Goal: Information Seeking & Learning: Learn about a topic

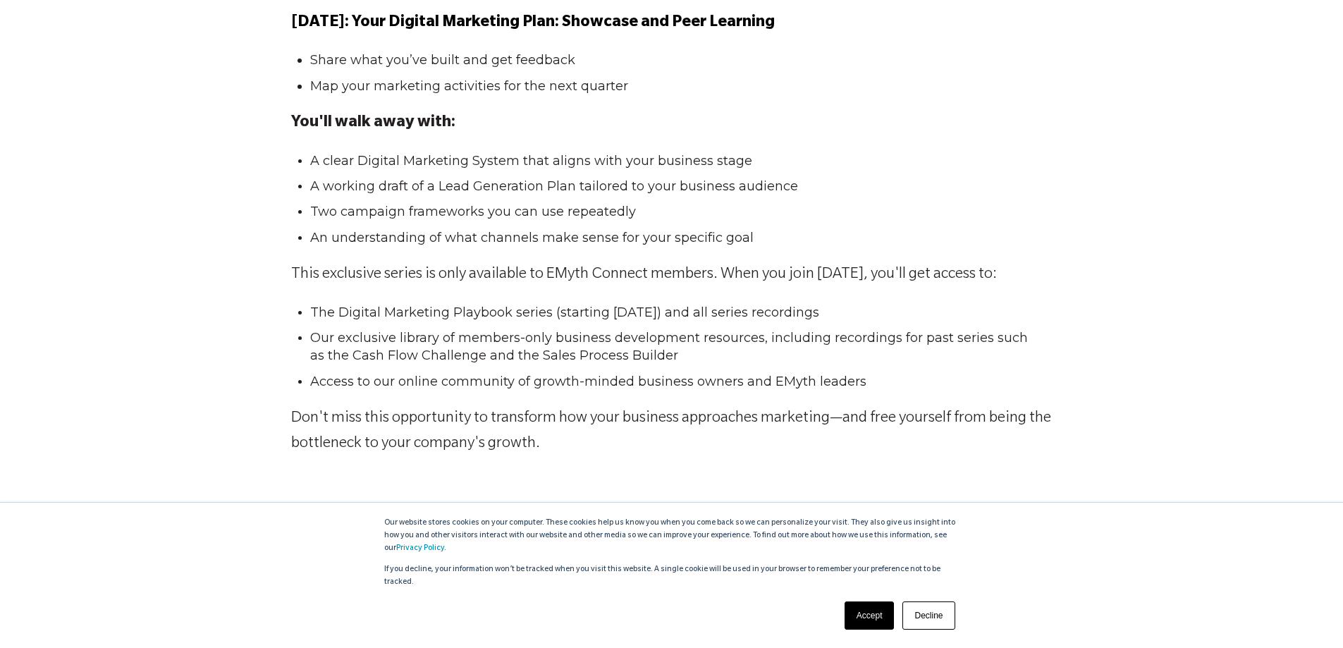
scroll to position [2212, 0]
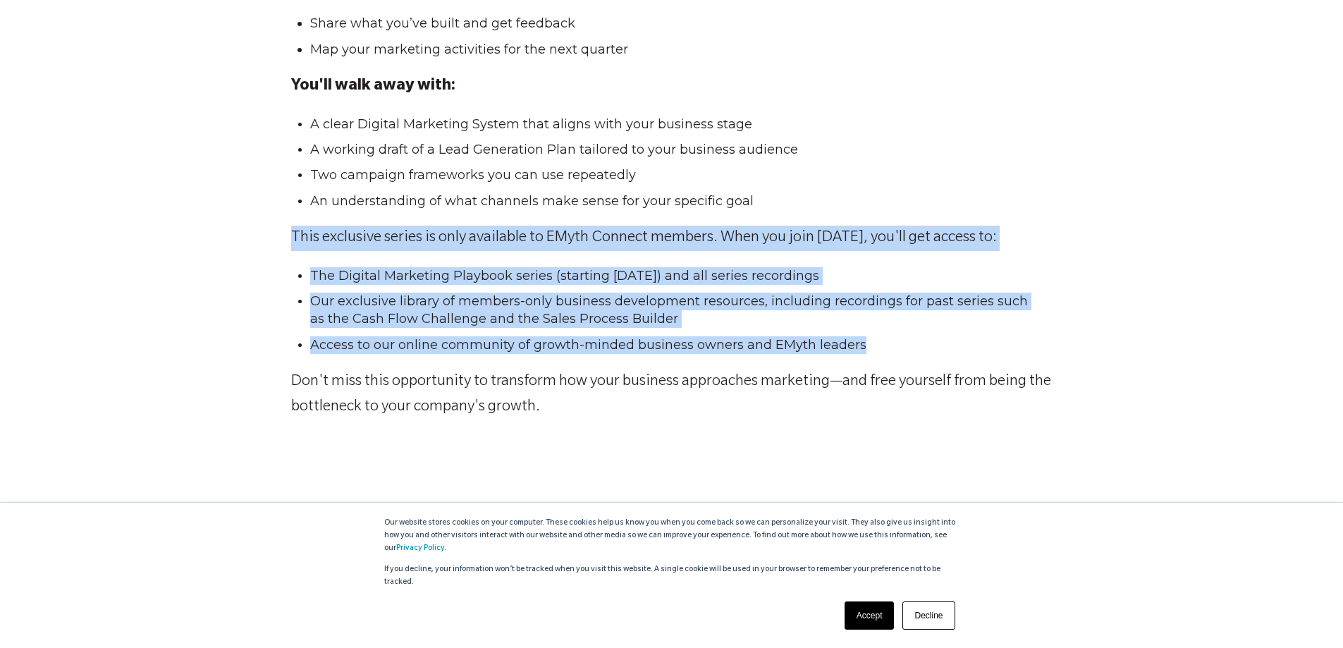
drag, startPoint x: 282, startPoint y: 240, endPoint x: 909, endPoint y: 352, distance: 636.8
copy span "This exclusive series is only available to EMyth Connect members. When you join…"
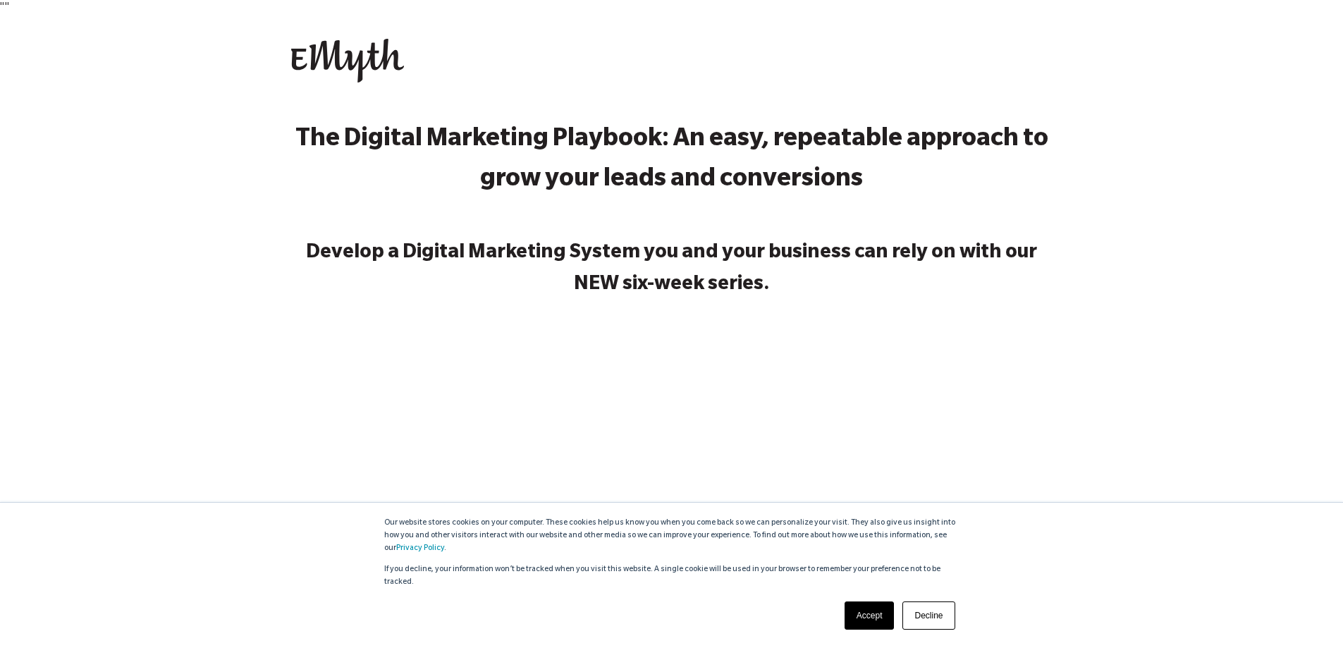
scroll to position [0, 0]
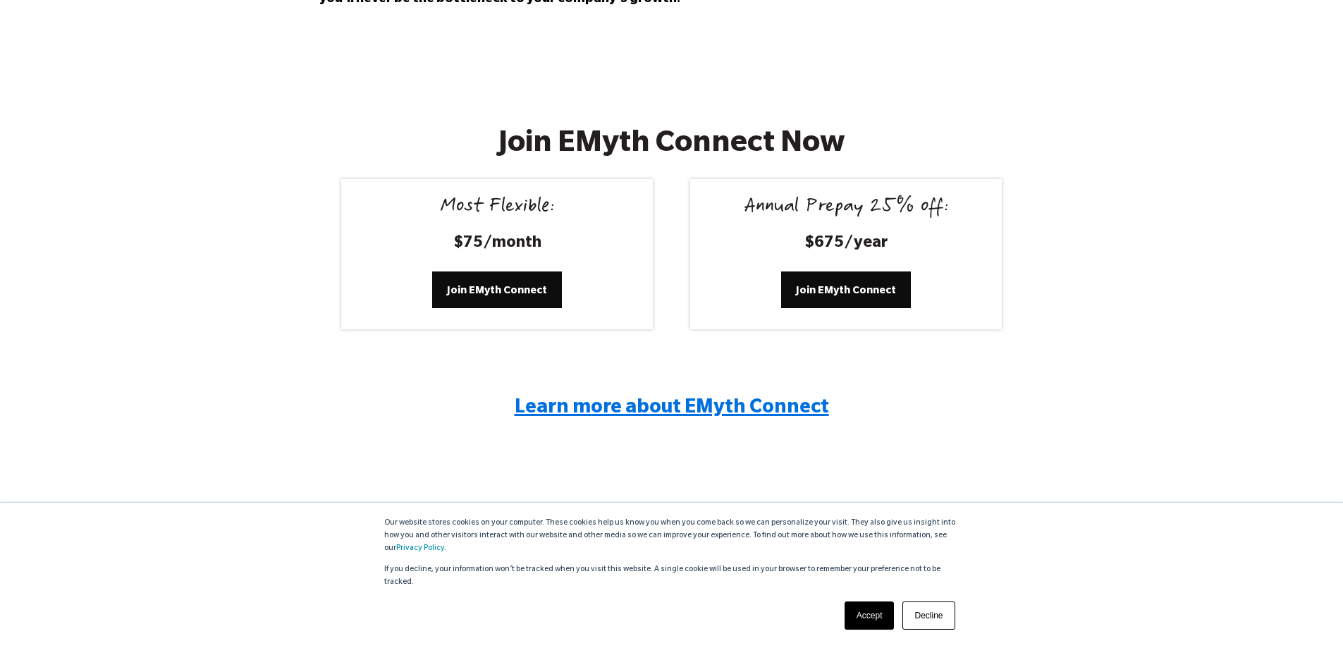
scroll to position [2467, 0]
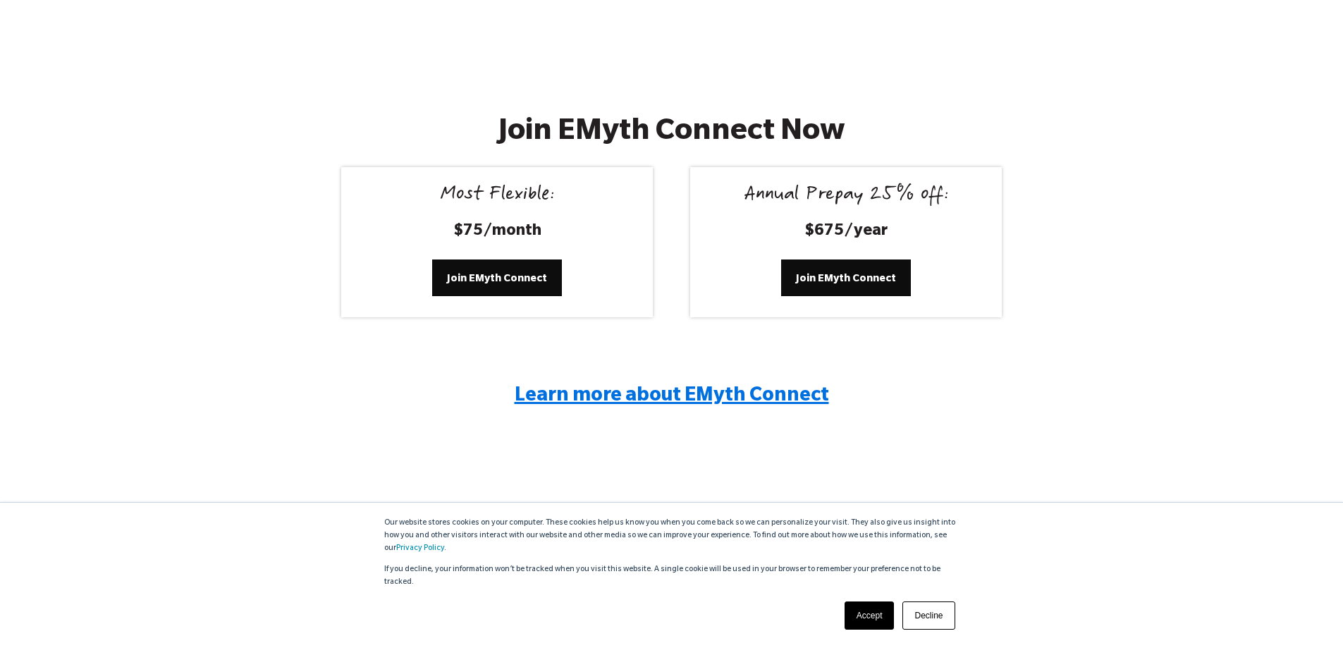
click at [654, 386] on span "Learn more about EMyth Connect" at bounding box center [672, 396] width 315 height 21
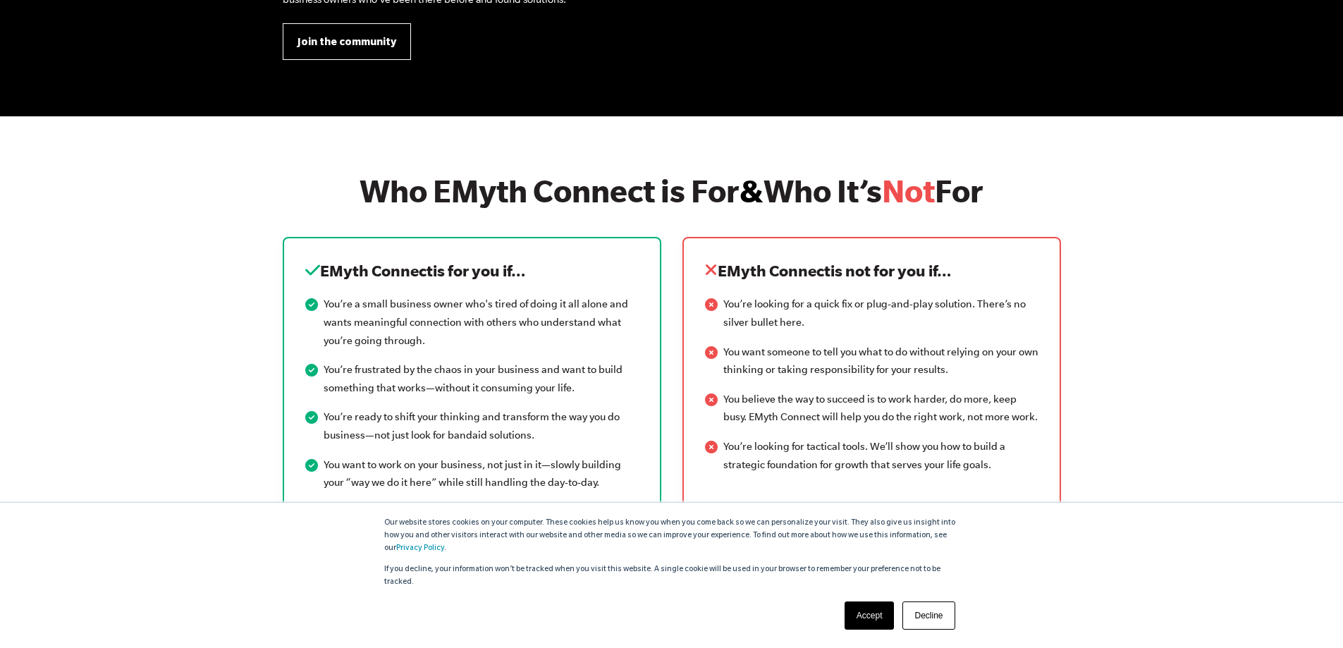
scroll to position [1622, 0]
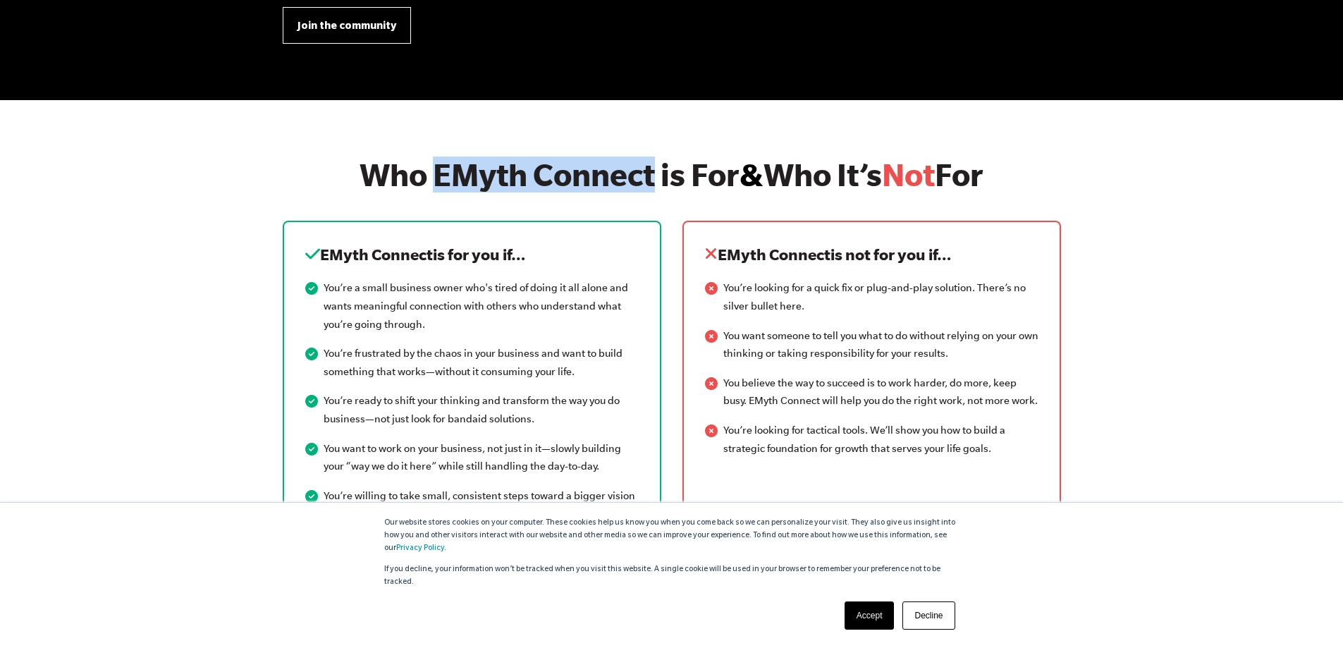
drag, startPoint x: 646, startPoint y: 177, endPoint x: 430, endPoint y: 182, distance: 215.8
click at [430, 182] on h2 "Who EMyth Connect is For & Who It’s Not For" at bounding box center [672, 175] width 779 height 36
copy h2 "EMyth Connect"
